Goal: Task Accomplishment & Management: Manage account settings

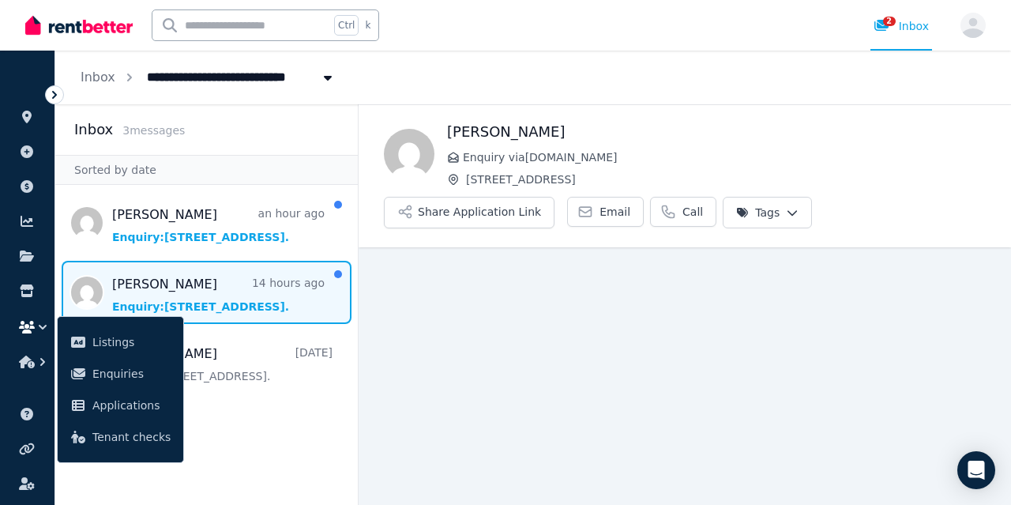
click at [257, 435] on aside "Inbox 3 message s Sorted by date [PERSON_NAME] an hour ago Enquiry: [STREET_ADD…" at bounding box center [206, 304] width 303 height 401
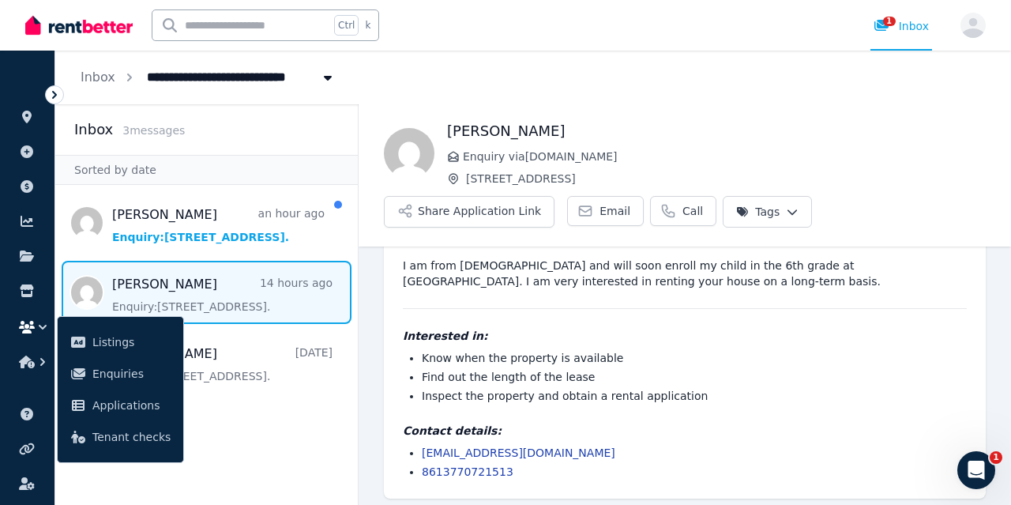
scroll to position [58, 0]
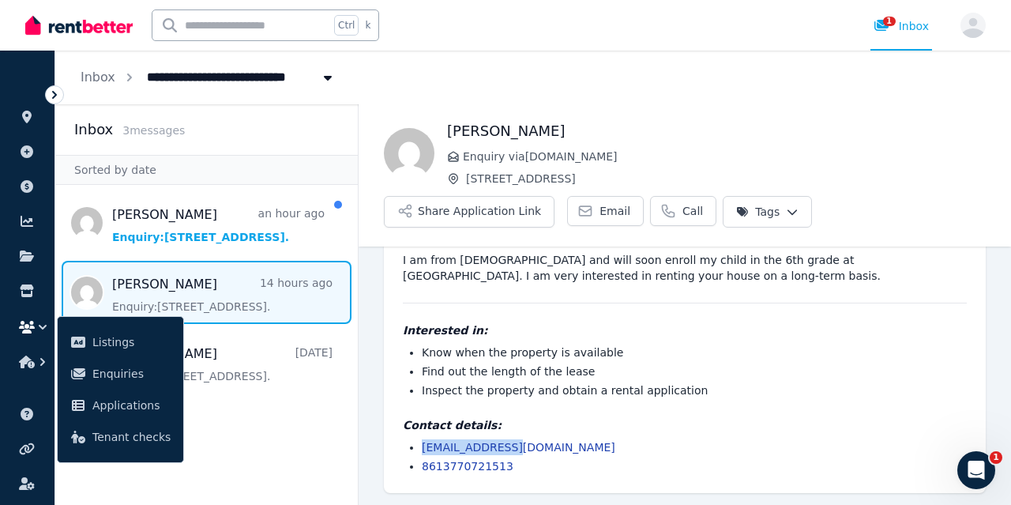
drag, startPoint x: 530, startPoint y: 449, endPoint x: 414, endPoint y: 446, distance: 116.2
click at [422, 446] on li "[EMAIL_ADDRESS][DOMAIN_NAME]" at bounding box center [694, 447] width 545 height 16
copy link "[EMAIL_ADDRESS][DOMAIN_NAME]"
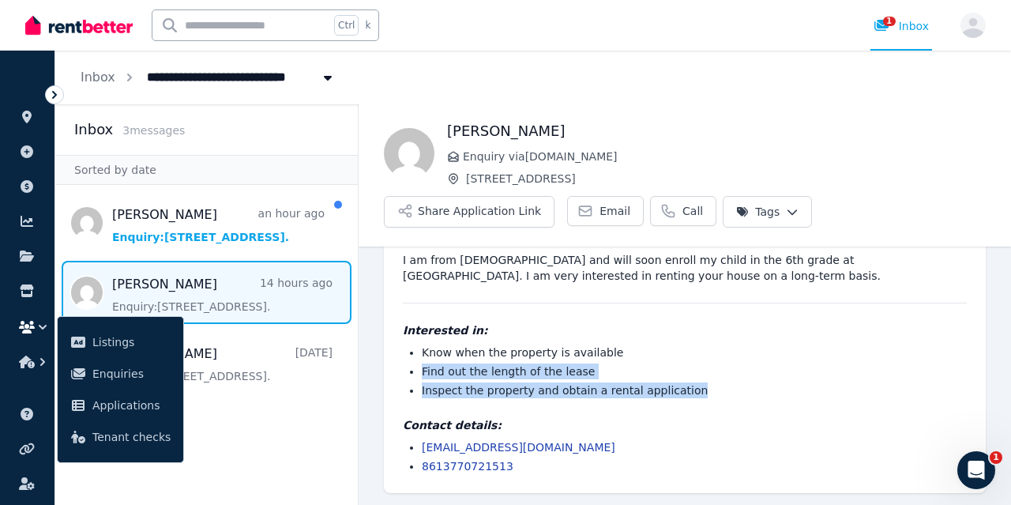
drag, startPoint x: 645, startPoint y: 390, endPoint x: 403, endPoint y: 362, distance: 243.4
click at [403, 362] on ul "Know when the property is available Find out the length of the lease Inspect th…" at bounding box center [685, 371] width 564 height 54
click at [590, 378] on li "Find out the length of the lease" at bounding box center [694, 371] width 545 height 16
drag, startPoint x: 765, startPoint y: 393, endPoint x: 398, endPoint y: 350, distance: 369.1
click at [398, 350] on div "[PERSON_NAME] wrote 14 hours ago 8:59 pm [DATE][DATE] I am from [DEMOGRAPHIC_DA…" at bounding box center [685, 347] width 602 height 292
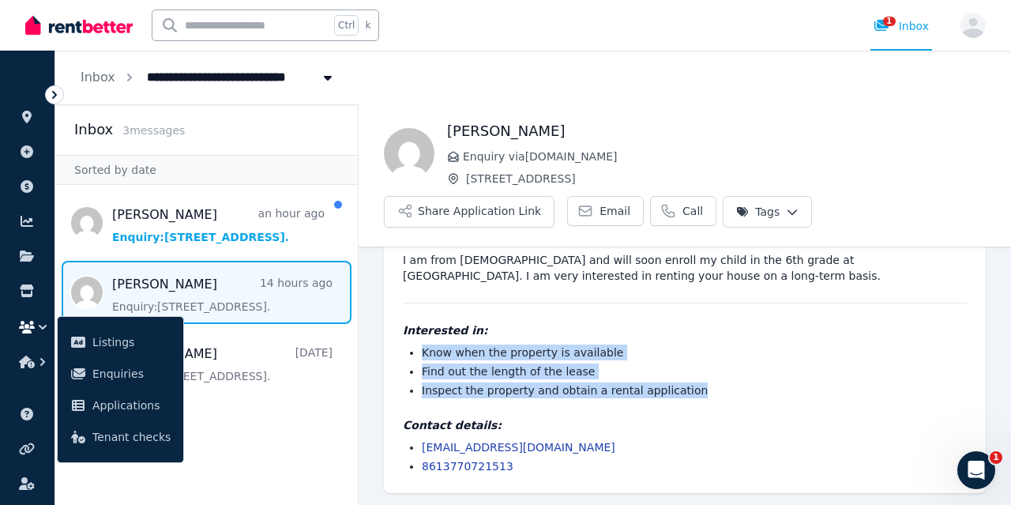
copy ul "Know when the property is available Find out the length of the lease Inspect th…"
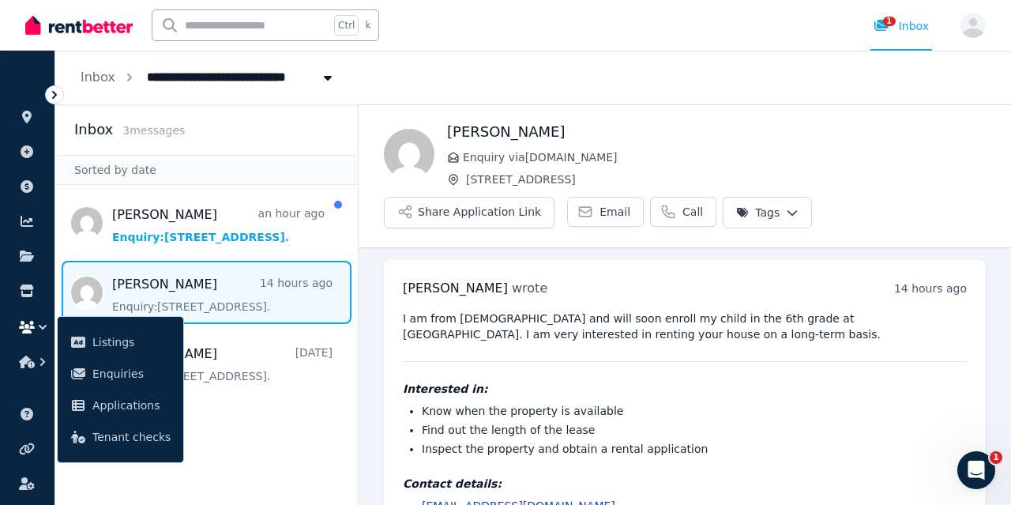
click at [497, 337] on pre "I am from [DEMOGRAPHIC_DATA] and will soon enroll my child in the 6th grade at …" at bounding box center [685, 326] width 564 height 32
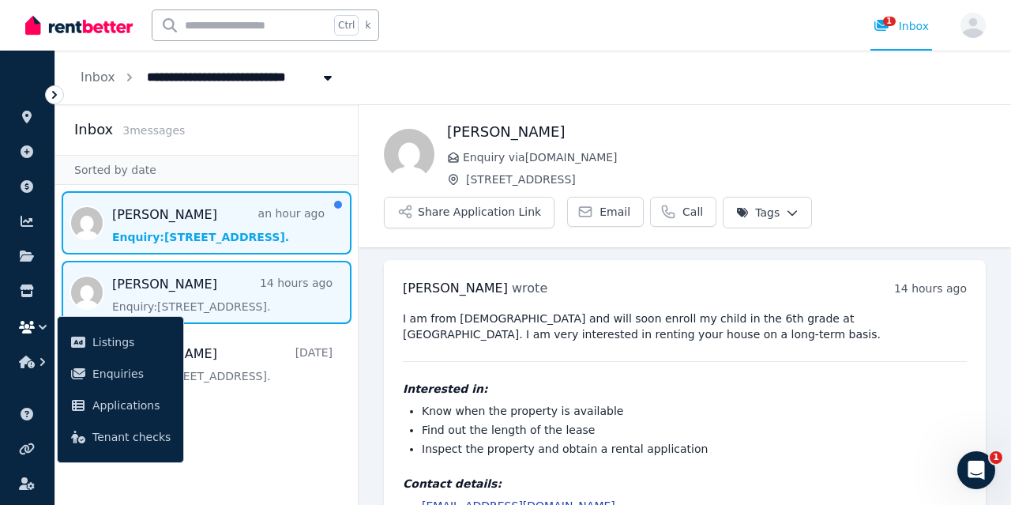
click at [246, 222] on span "Message list" at bounding box center [206, 222] width 303 height 63
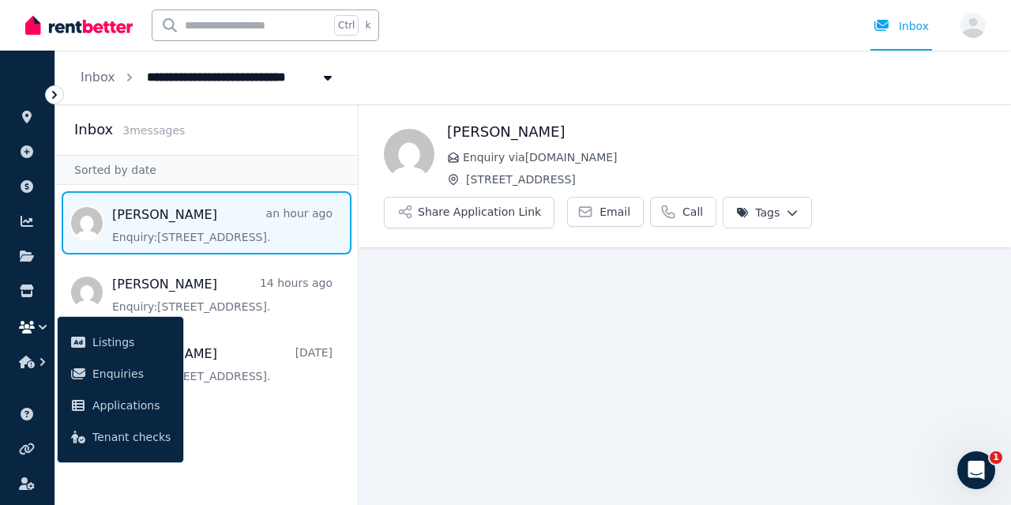
click at [458, 385] on main "Back [PERSON_NAME] Enquiry via [DOMAIN_NAME] [STREET_ADDRESS] Application Link …" at bounding box center [685, 304] width 653 height 401
click at [630, 210] on div "Email Call" at bounding box center [641, 213] width 149 height 32
click at [683, 211] on span "Call" at bounding box center [693, 212] width 21 height 16
click at [600, 209] on span "Email" at bounding box center [615, 212] width 31 height 16
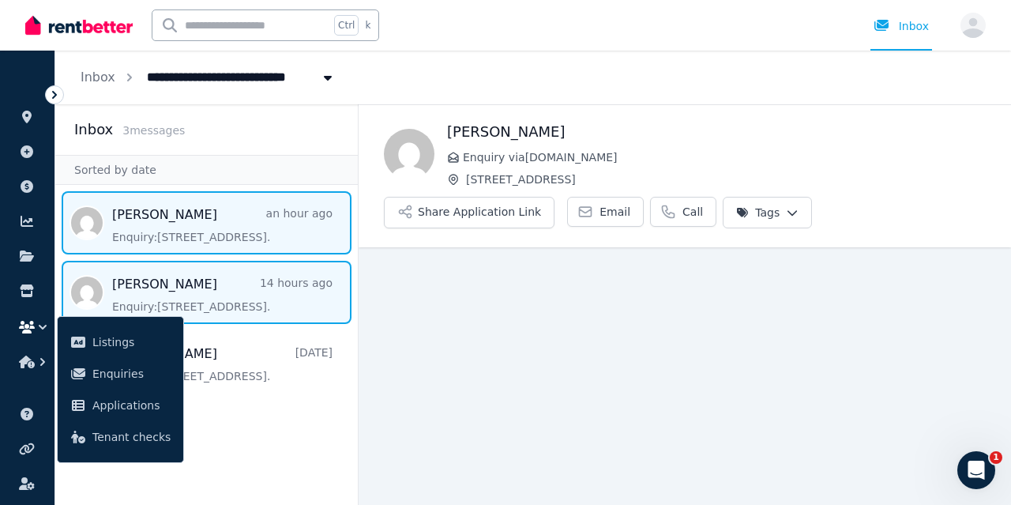
click at [202, 288] on span "Message list" at bounding box center [206, 292] width 303 height 63
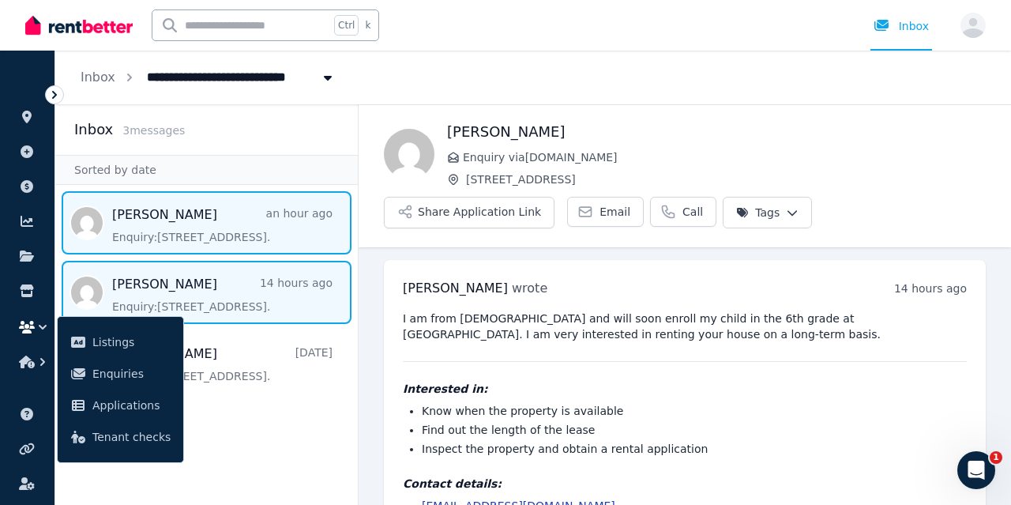
click at [249, 226] on span "Message list" at bounding box center [206, 222] width 303 height 63
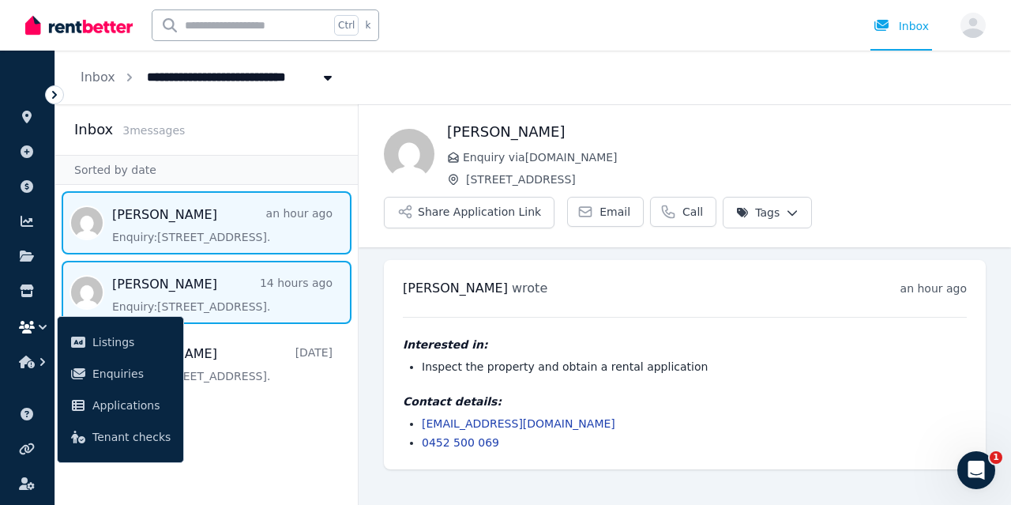
click at [252, 278] on span "Message list" at bounding box center [206, 292] width 303 height 63
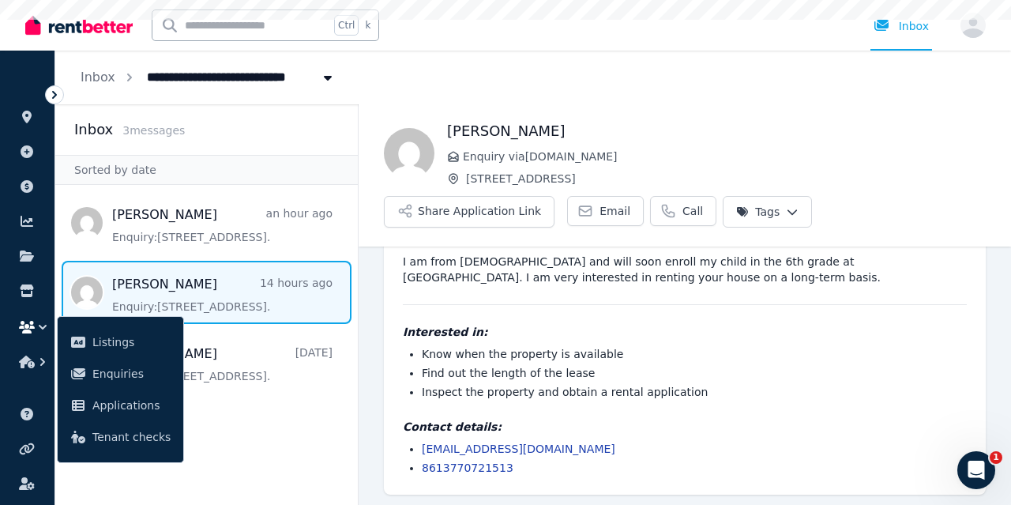
scroll to position [58, 0]
click at [468, 310] on div "I am from [DEMOGRAPHIC_DATA] and will soon enroll my child in the 6th grade at …" at bounding box center [685, 363] width 564 height 222
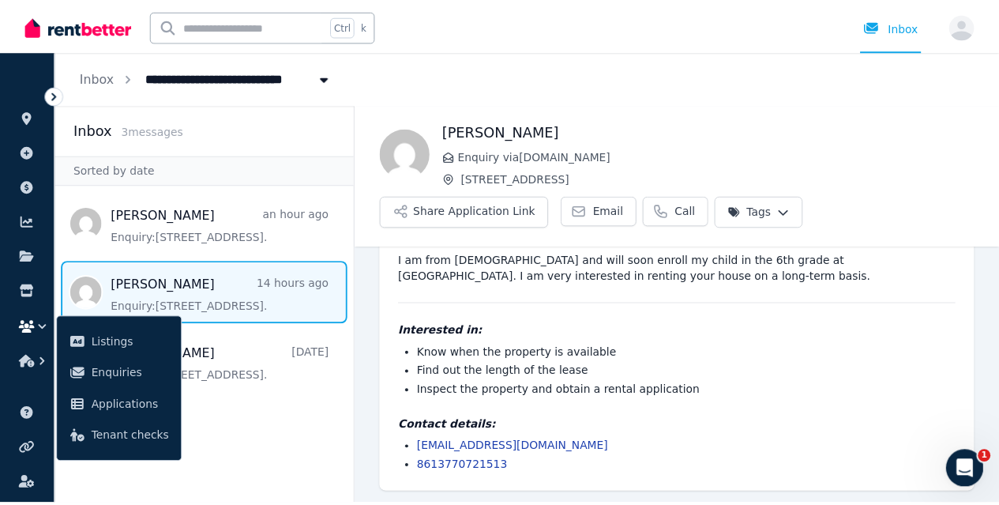
scroll to position [0, 0]
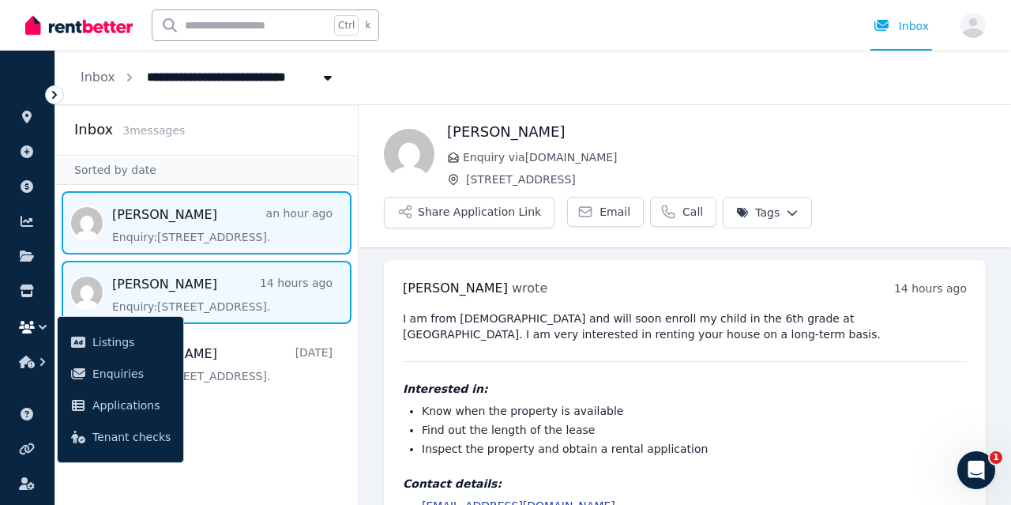
click at [126, 203] on span "Message list" at bounding box center [206, 222] width 303 height 63
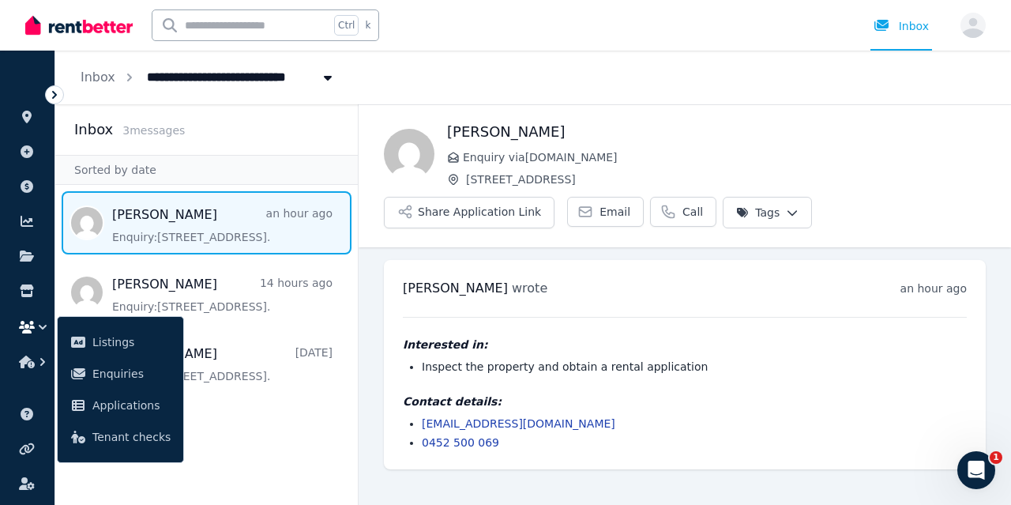
click at [250, 494] on aside "Inbox 3 message s Sorted by date [PERSON_NAME] an hour ago Enquiry: [STREET_ADD…" at bounding box center [206, 304] width 303 height 401
click at [27, 96] on span "ORGANISE" at bounding box center [38, 92] width 50 height 11
click at [28, 116] on icon at bounding box center [26, 117] width 9 height 13
